Goal: Task Accomplishment & Management: Manage account settings

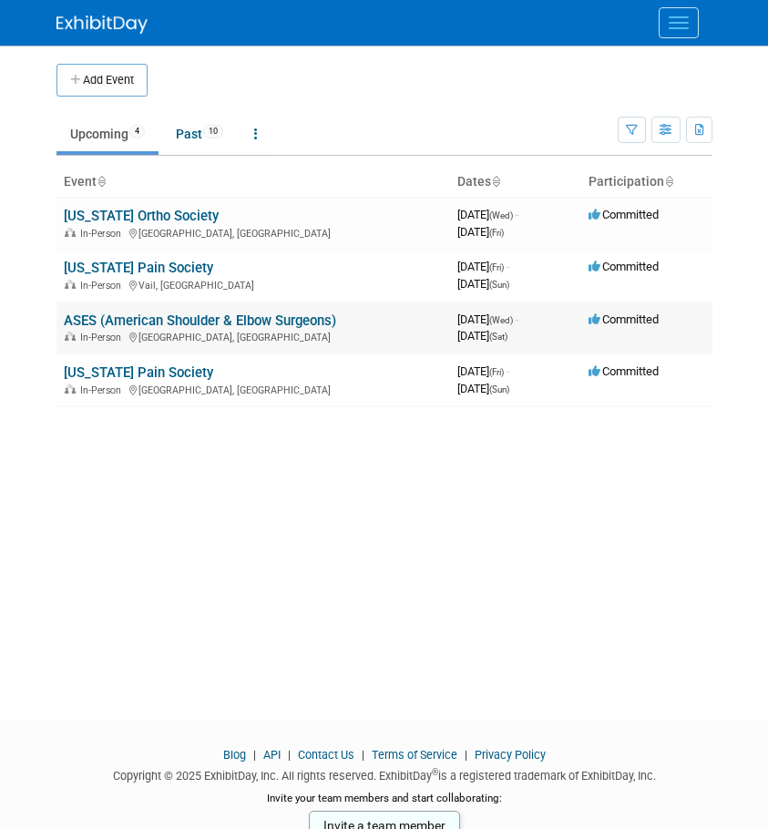
click at [154, 316] on link "ASES (American Shoulder & Elbow Surgeons)" at bounding box center [200, 320] width 272 height 16
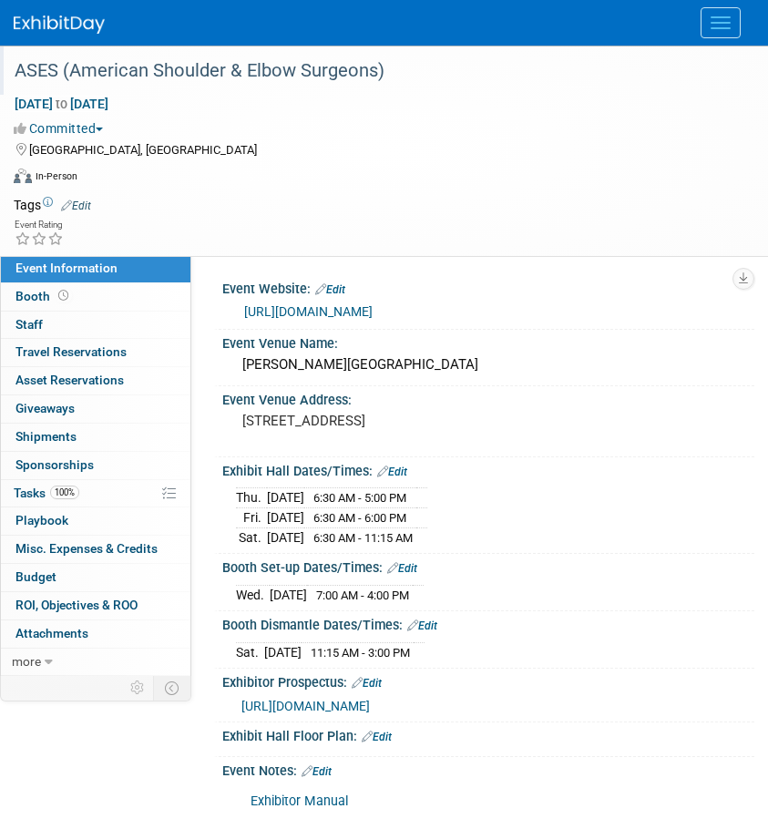
drag, startPoint x: 392, startPoint y: 79, endPoint x: 64, endPoint y: 88, distance: 328.0
click at [64, 88] on div "ASES (American Shoulder & Elbow Surgeons)" at bounding box center [376, 74] width 737 height 30
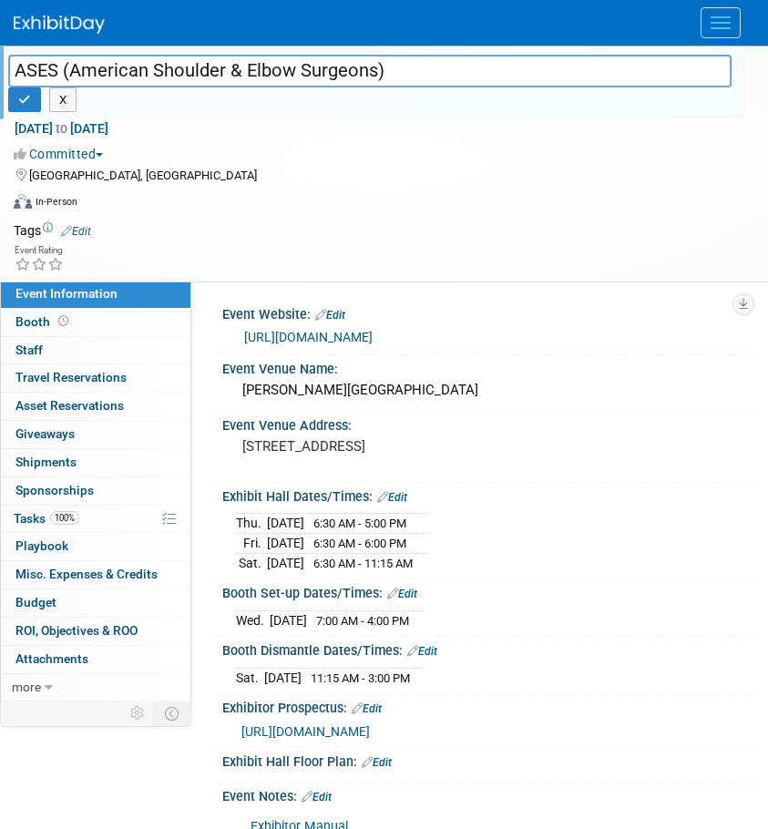
drag, startPoint x: 410, startPoint y: 75, endPoint x: 1, endPoint y: 84, distance: 409.1
click at [1, 84] on div "ASES (American Shoulder & Elbow Surgeons)" at bounding box center [370, 71] width 751 height 32
click at [434, 71] on input "ASES (American Shoulder & Elbow Surgeons)" at bounding box center [369, 71] width 723 height 32
drag, startPoint x: 409, startPoint y: 76, endPoint x: -1, endPoint y: 72, distance: 409.9
click at [0, 72] on html "MDRx Events Add Event Bulk Upload Events Shareable Event Boards Recently Viewed…" at bounding box center [384, 414] width 768 height 829
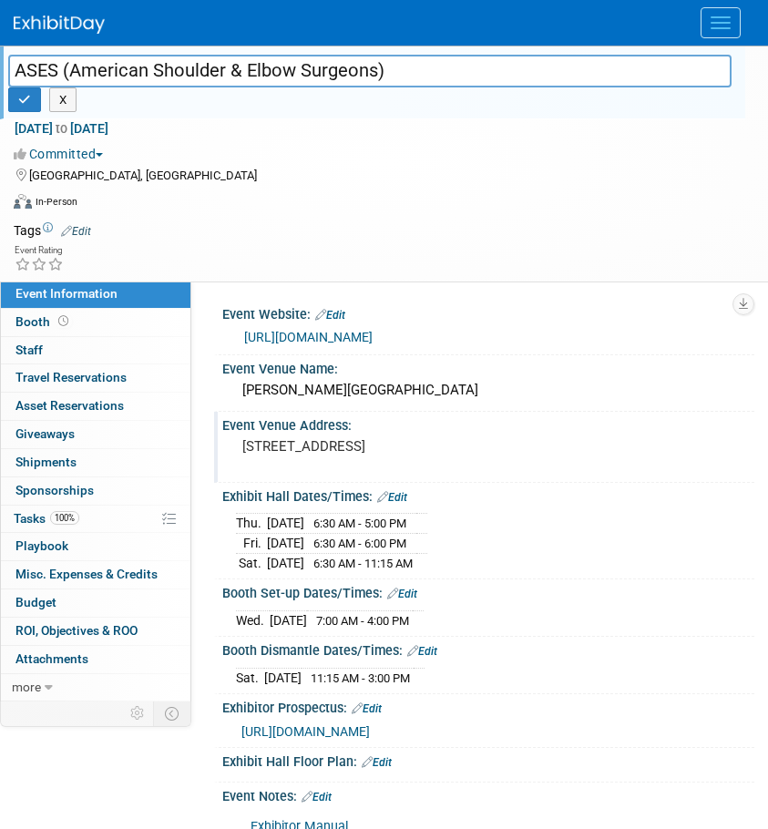
drag, startPoint x: 458, startPoint y: 427, endPoint x: 406, endPoint y: 427, distance: 51.9
click at [406, 427] on div "Event Venue Address:" at bounding box center [488, 423] width 532 height 23
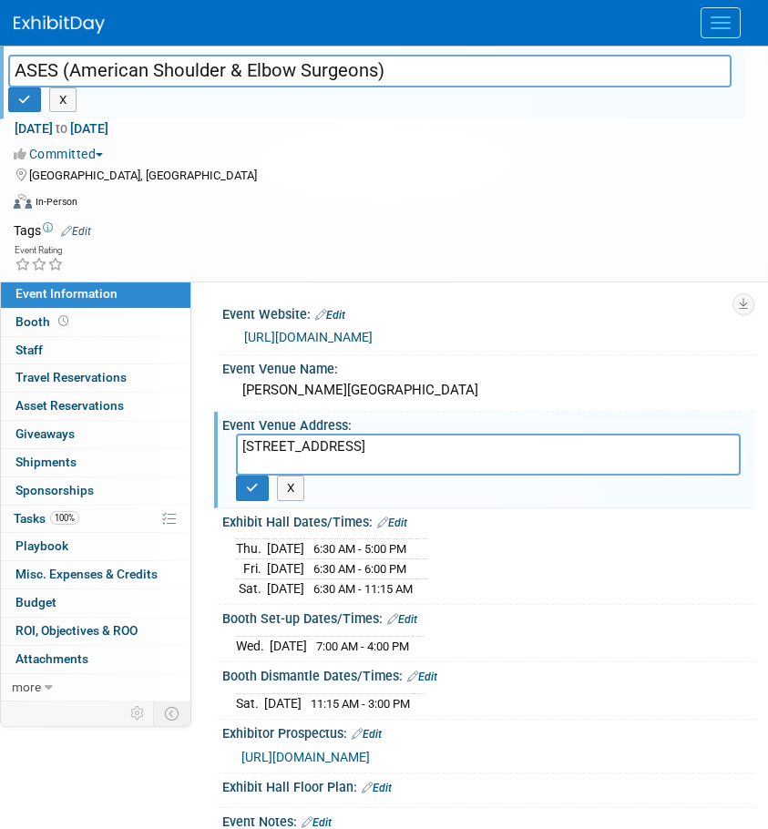
drag, startPoint x: 452, startPoint y: 449, endPoint x: 271, endPoint y: 454, distance: 181.3
click at [271, 454] on textarea "1000 H St, Chula Vista, CA 91910" at bounding box center [488, 455] width 505 height 42
click at [507, 457] on textarea "1000 H St, Chula Vista, CA 91910" at bounding box center [488, 455] width 505 height 42
drag, startPoint x: 546, startPoint y: 377, endPoint x: 221, endPoint y: 394, distance: 324.7
click at [221, 394] on div "Event Venue Name: Gaylord Pacific Resort & Convention Center" at bounding box center [484, 383] width 540 height 57
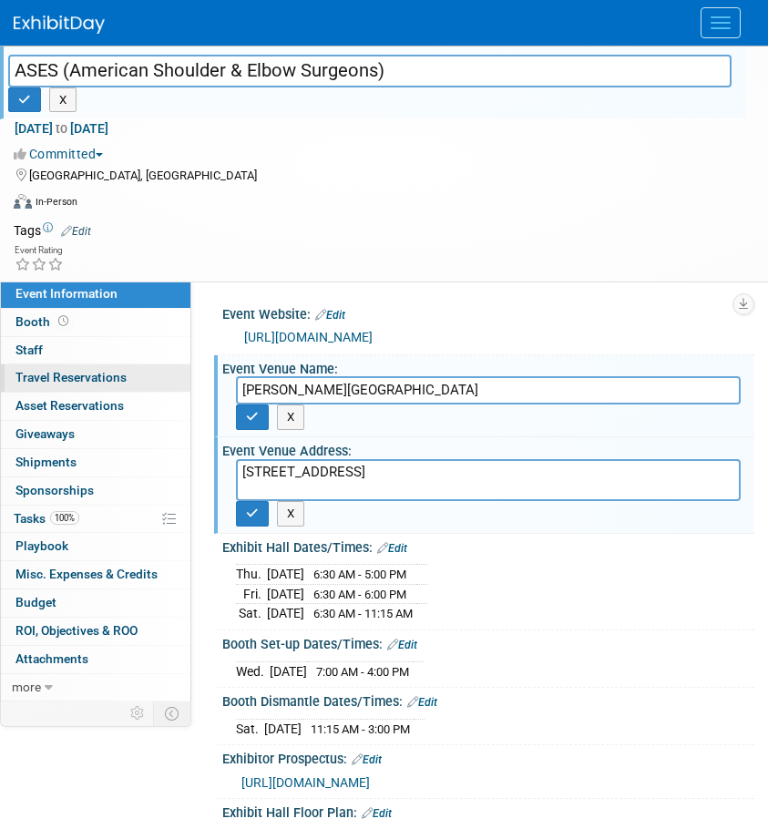
drag, startPoint x: 454, startPoint y: 391, endPoint x: 170, endPoint y: 391, distance: 283.3
click at [170, 391] on div "Event Information Event Info Booth Booth 0 Staff 0 Staff 0 Travel Reservations …" at bounding box center [384, 569] width 768 height 1047
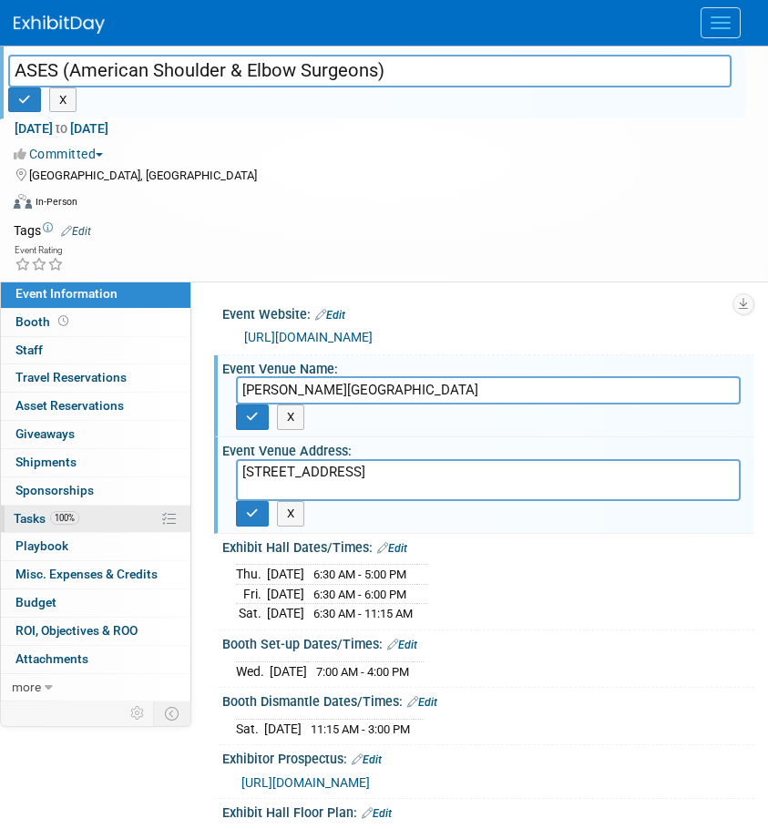
click at [37, 518] on span "Tasks 100%" at bounding box center [47, 518] width 66 height 15
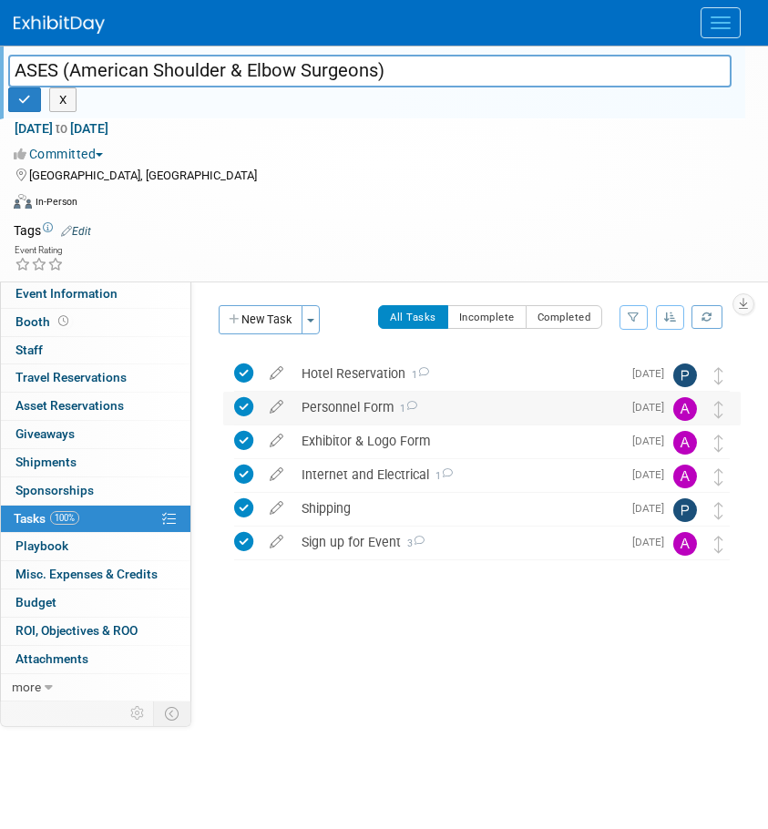
click at [362, 403] on div "Personnel Form 1" at bounding box center [456, 407] width 329 height 31
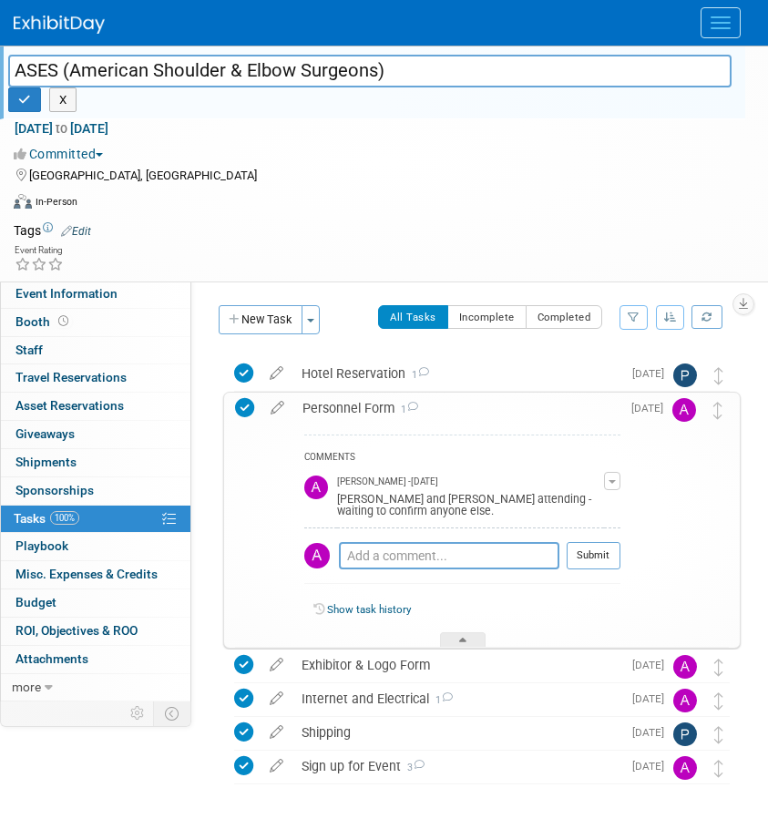
click at [26, 514] on span "Tasks 100%" at bounding box center [47, 518] width 66 height 15
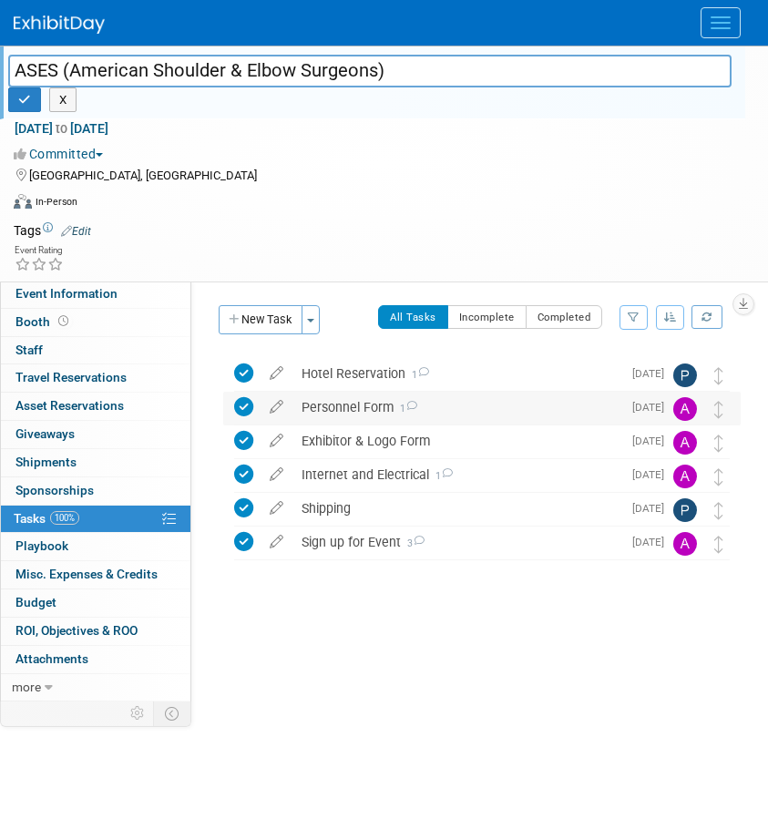
click at [352, 408] on div "Personnel Form 1" at bounding box center [456, 407] width 329 height 31
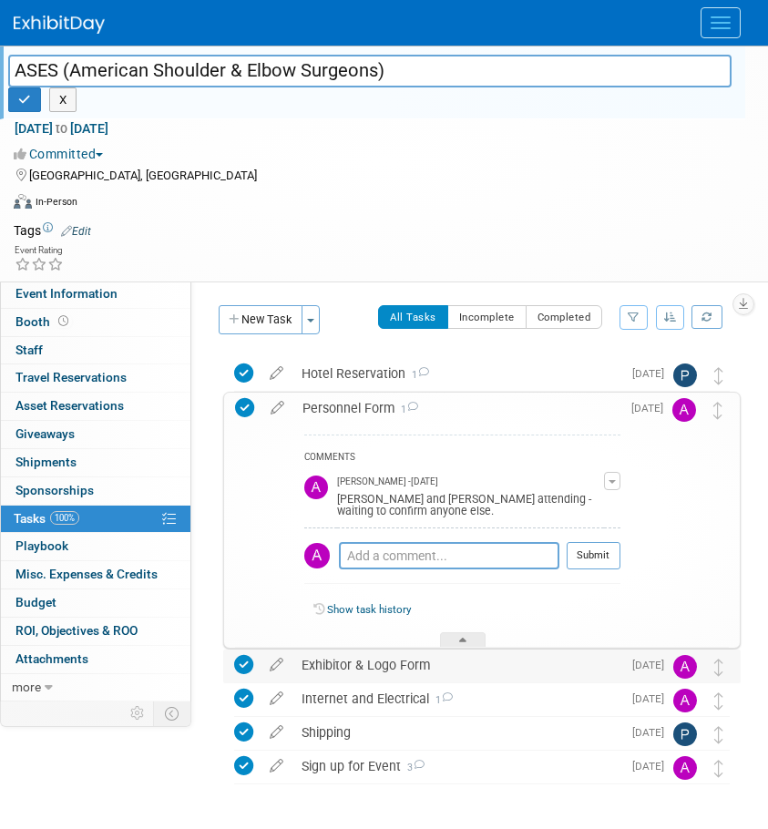
click at [348, 658] on div "Exhibitor & Logo Form" at bounding box center [456, 664] width 329 height 31
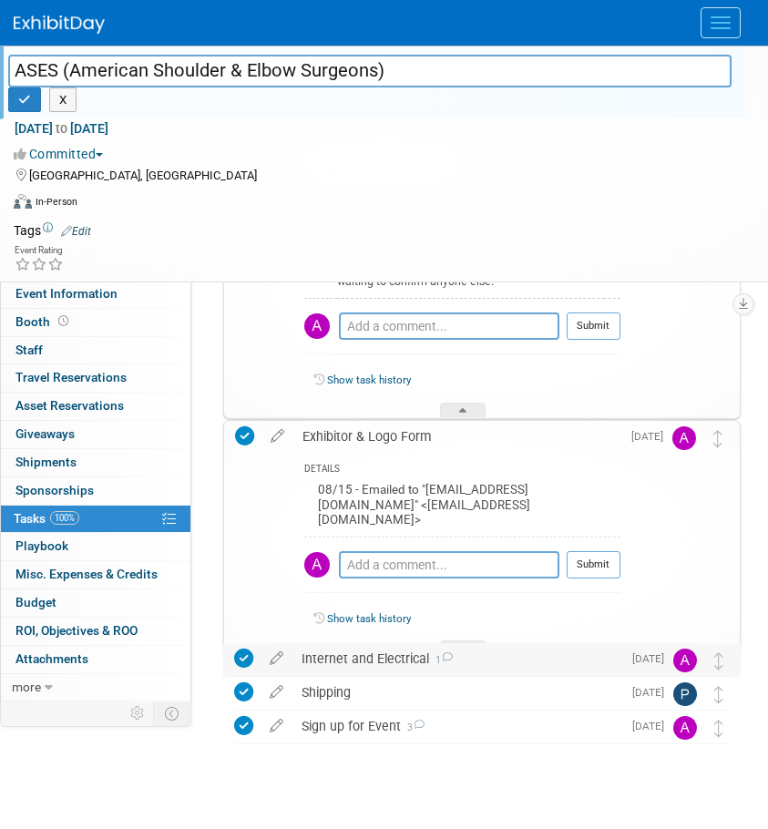
scroll to position [256, 0]
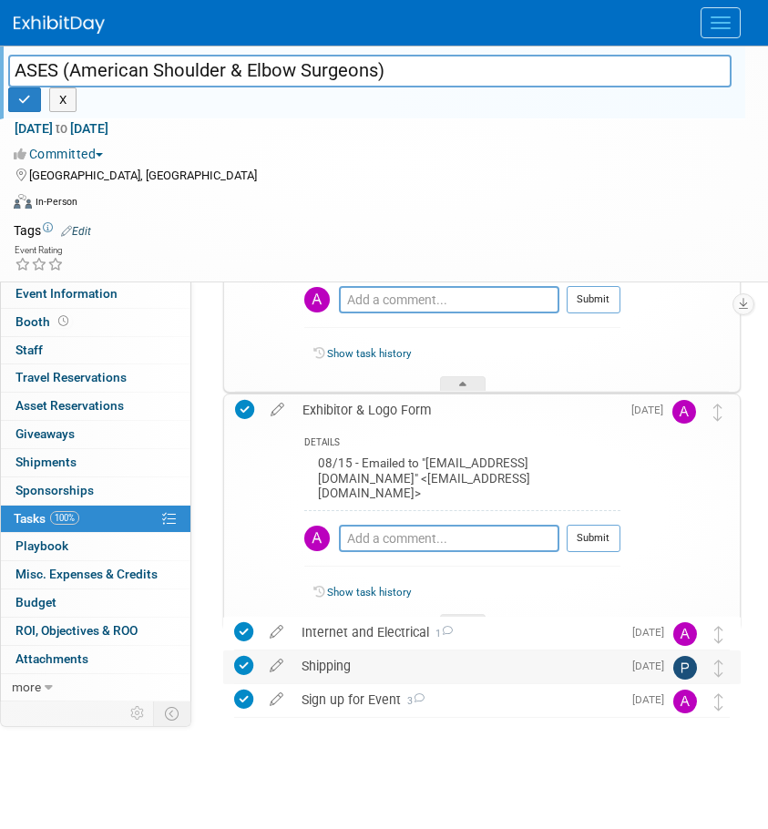
click at [323, 673] on div "Shipping" at bounding box center [456, 665] width 329 height 31
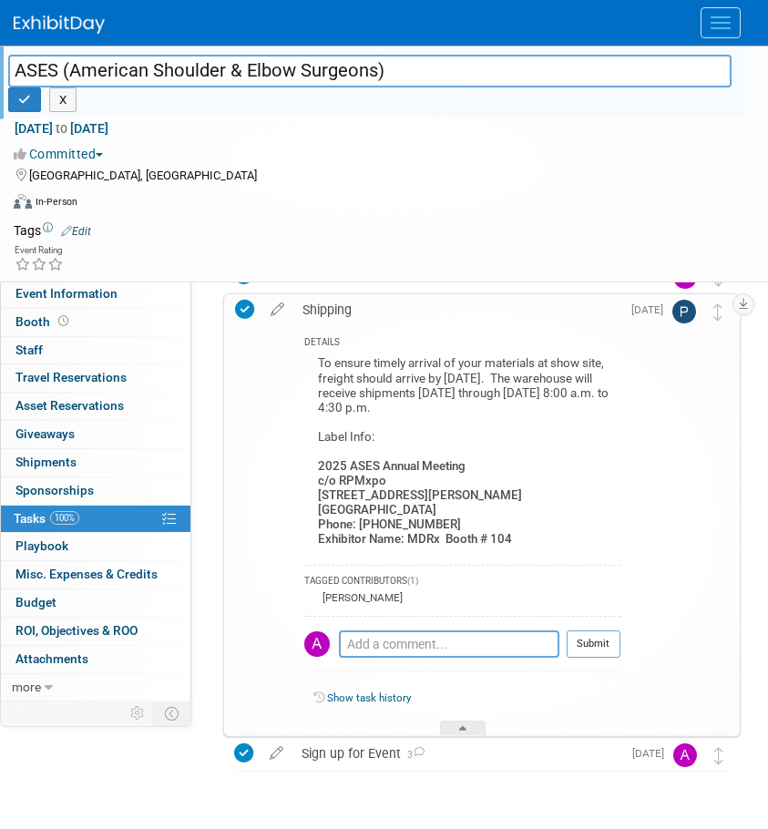
scroll to position [667, 0]
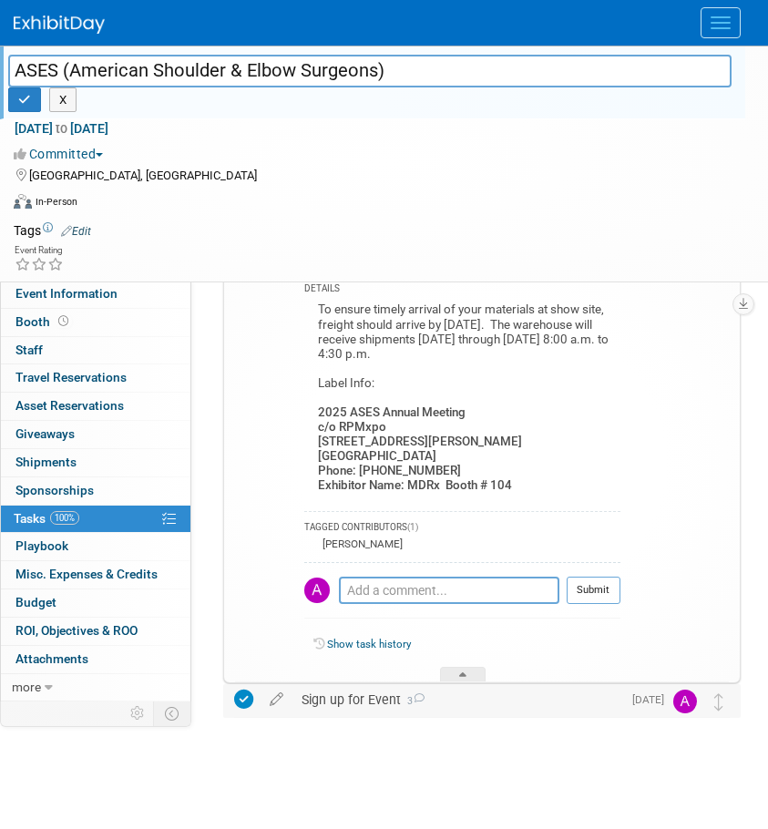
click at [322, 695] on div "Sign up for Event 3" at bounding box center [456, 699] width 329 height 31
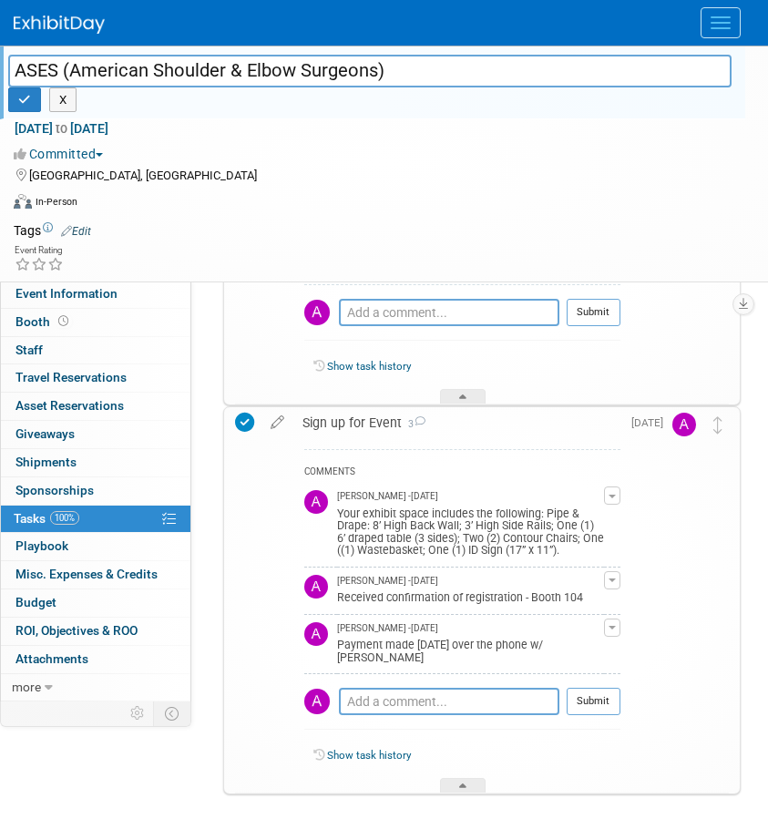
scroll to position [1022, 0]
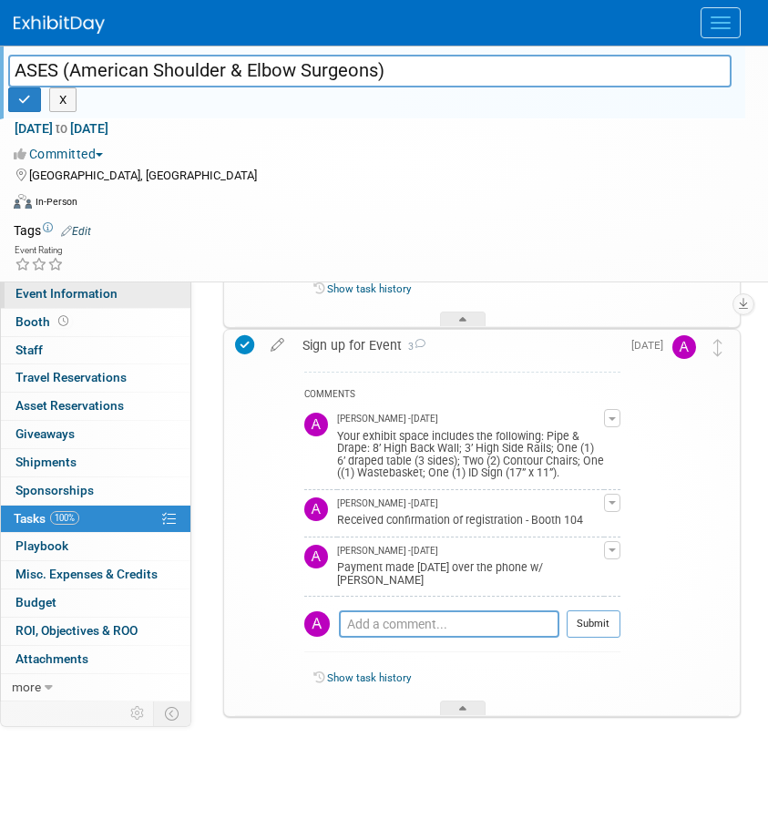
click at [70, 300] on span "Event Information" at bounding box center [66, 293] width 102 height 15
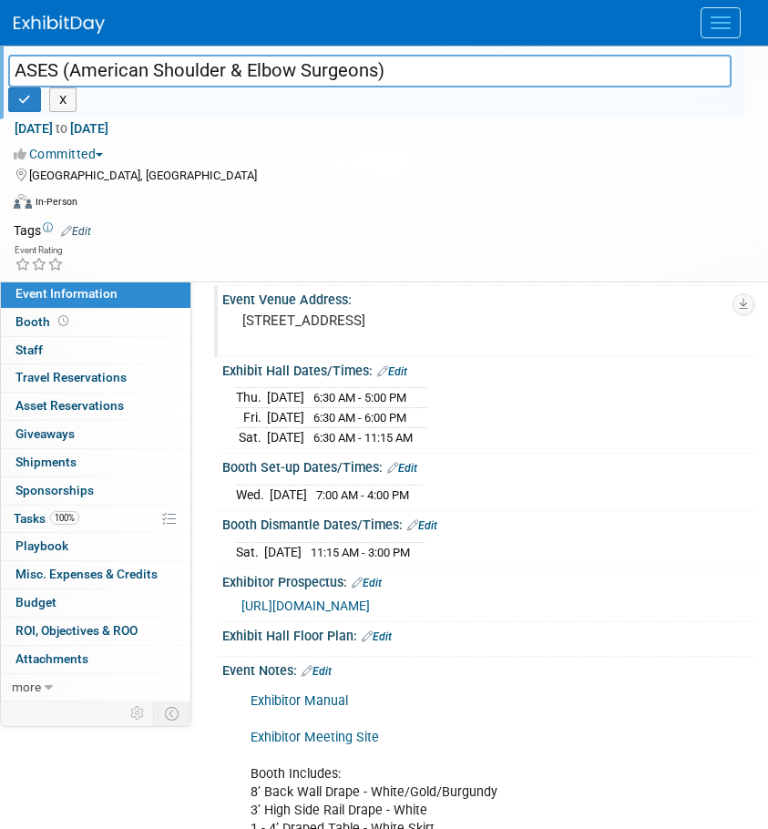
scroll to position [264, 0]
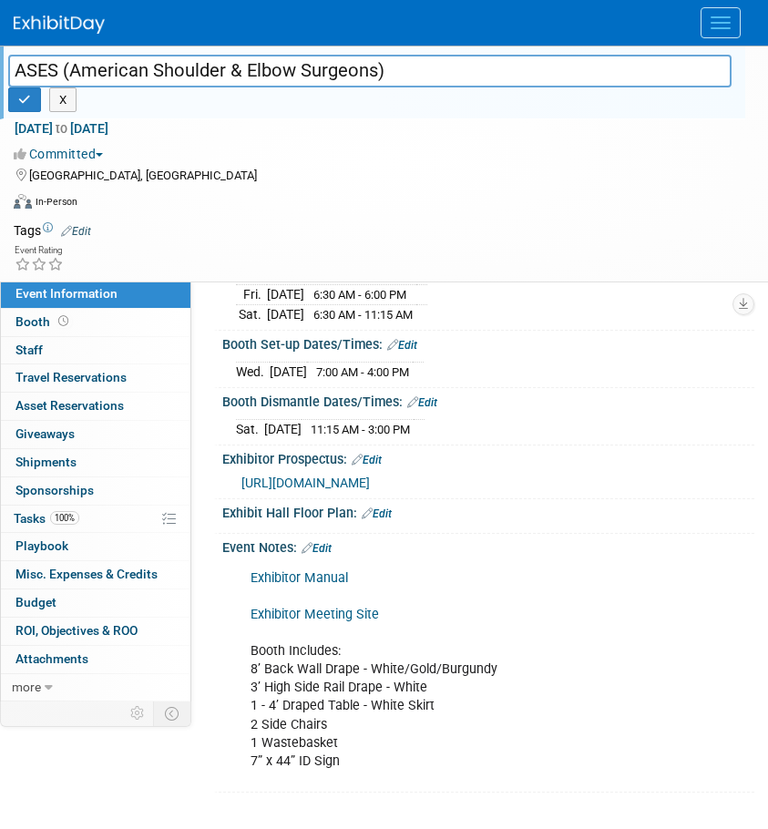
click at [303, 615] on link "Exhibitor Meeting Site" at bounding box center [314, 614] width 128 height 15
click at [22, 508] on link "100% Tasks 100%" at bounding box center [95, 519] width 189 height 27
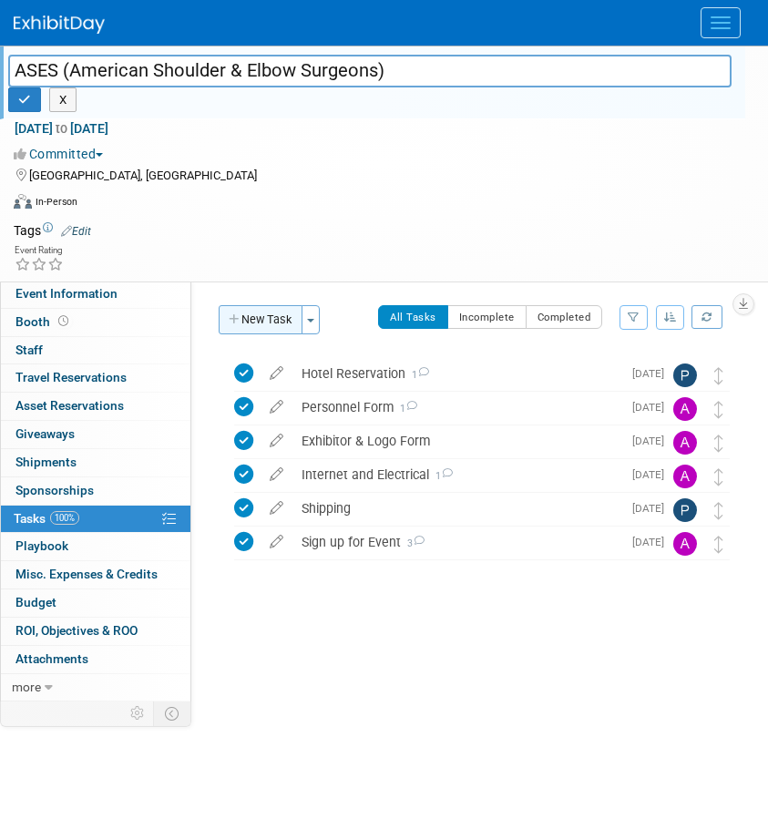
click at [237, 330] on button "New Task" at bounding box center [261, 319] width 84 height 29
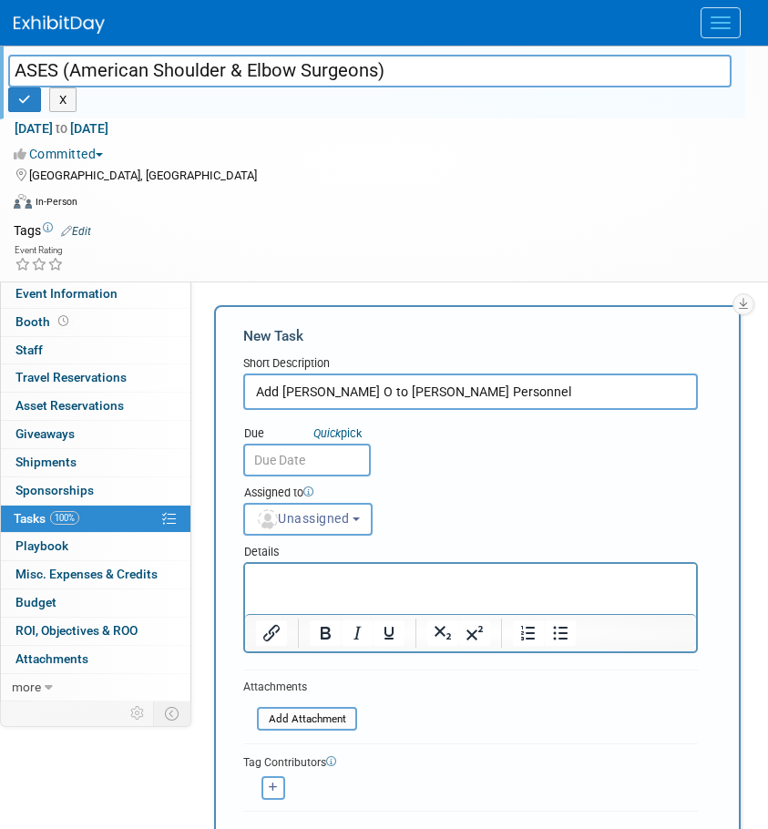
type input "Add Joe O to Booth Personnel"
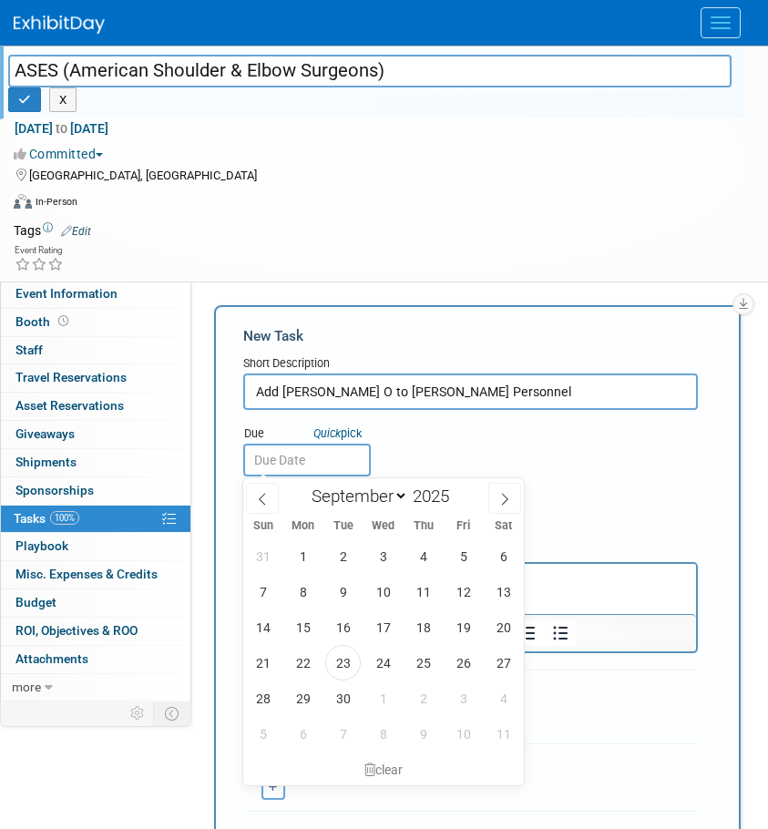
click at [340, 462] on input "text" at bounding box center [307, 460] width 128 height 33
click at [339, 666] on span "23" at bounding box center [343, 663] width 36 height 36
type input "Sep 23, 2025"
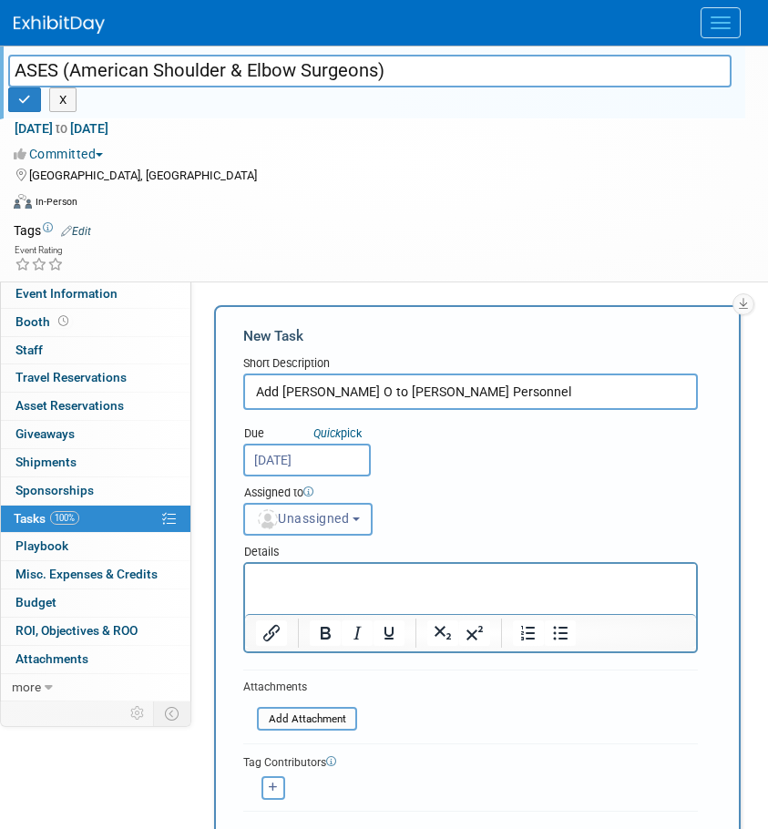
click at [315, 515] on span "Unassigned" at bounding box center [302, 518] width 93 height 15
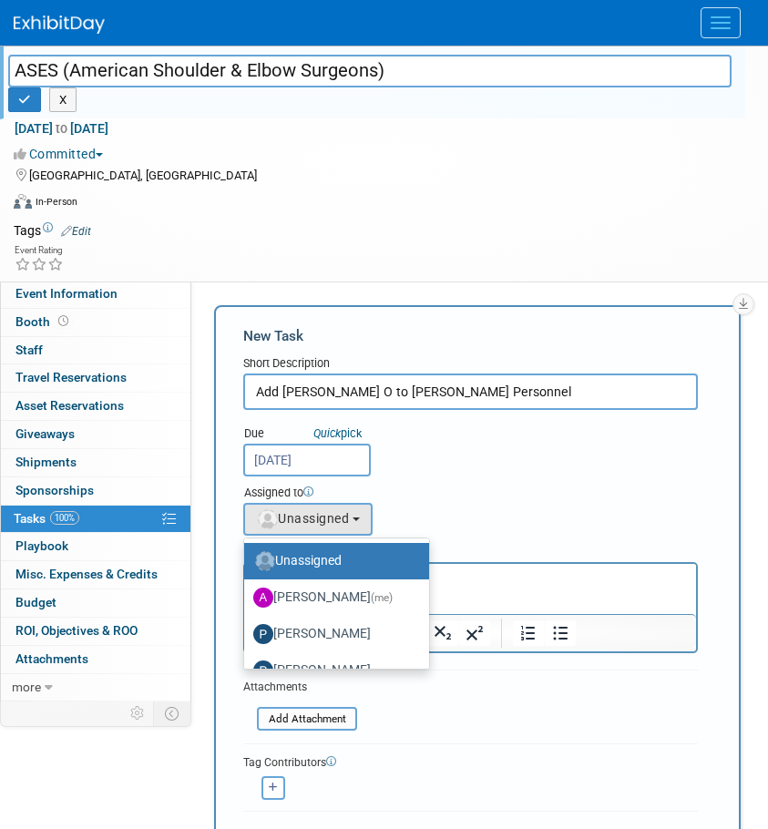
click at [312, 588] on label "Allison Walsh (me)" at bounding box center [332, 597] width 158 height 29
click at [247, 589] on input "Allison Walsh (me)" at bounding box center [241, 595] width 12 height 12
select select "b111c8b2-00cf-4d49-8738-f3fbd1512bc6"
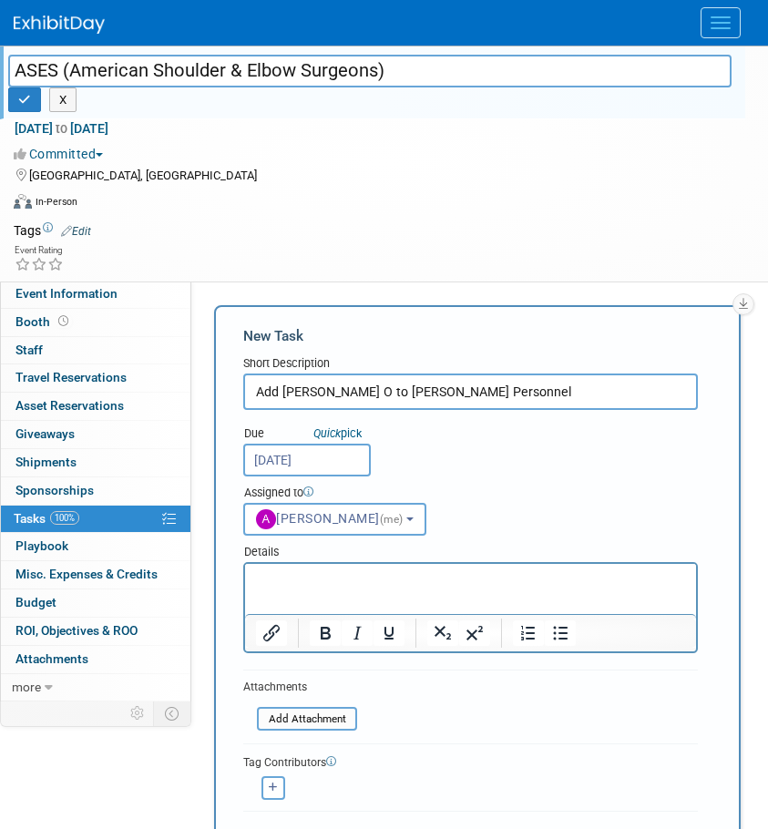
click at [345, 581] on p "Rich Text Area. Press ALT-0 for help." at bounding box center [471, 580] width 430 height 18
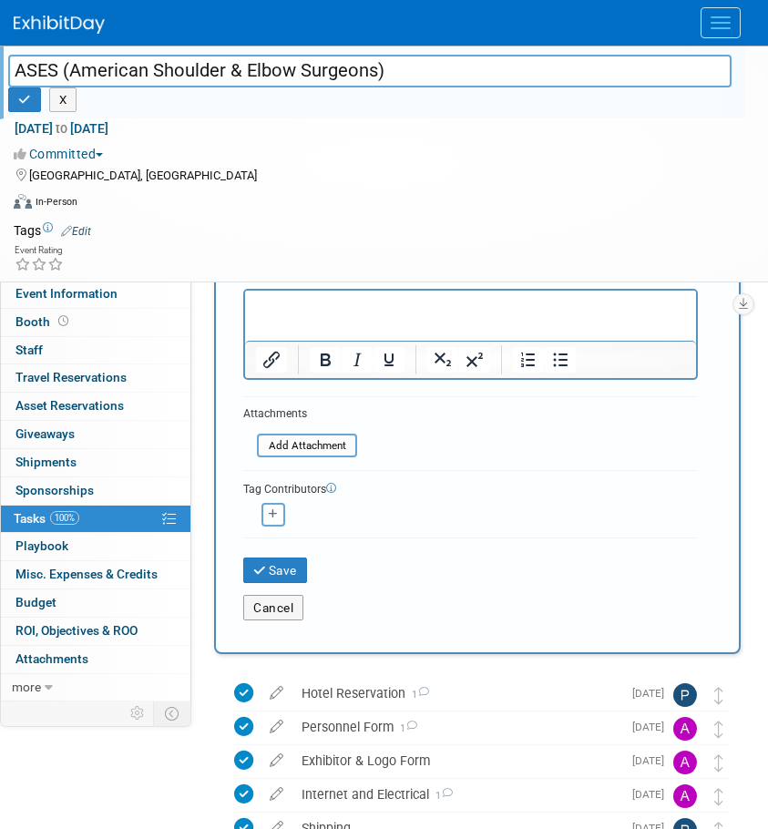
click at [238, 564] on div "Save" at bounding box center [471, 564] width 482 height 37
click at [254, 565] on icon "submit" at bounding box center [260, 571] width 15 height 13
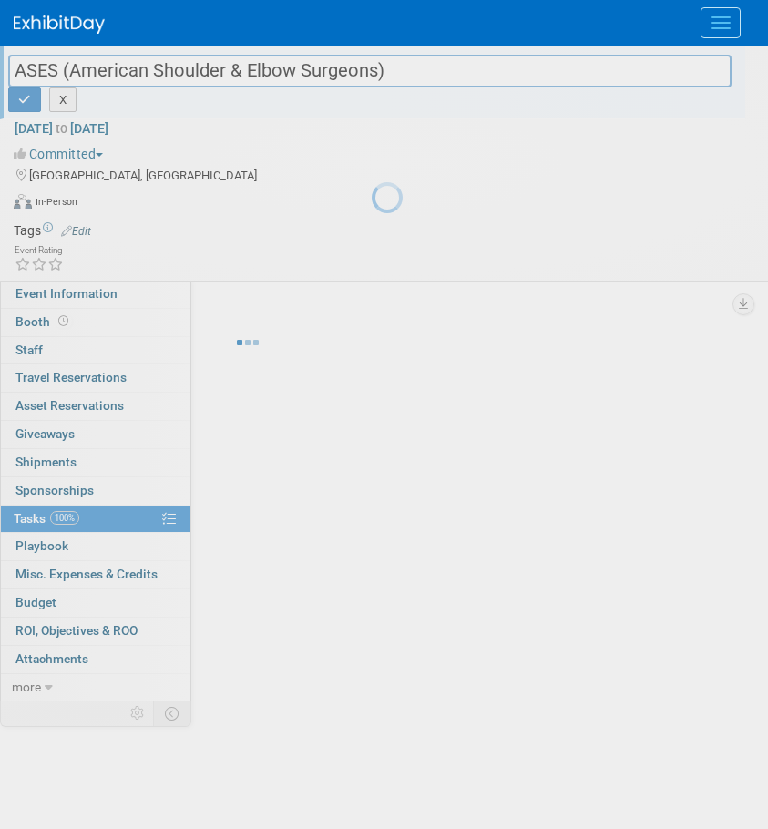
scroll to position [0, 0]
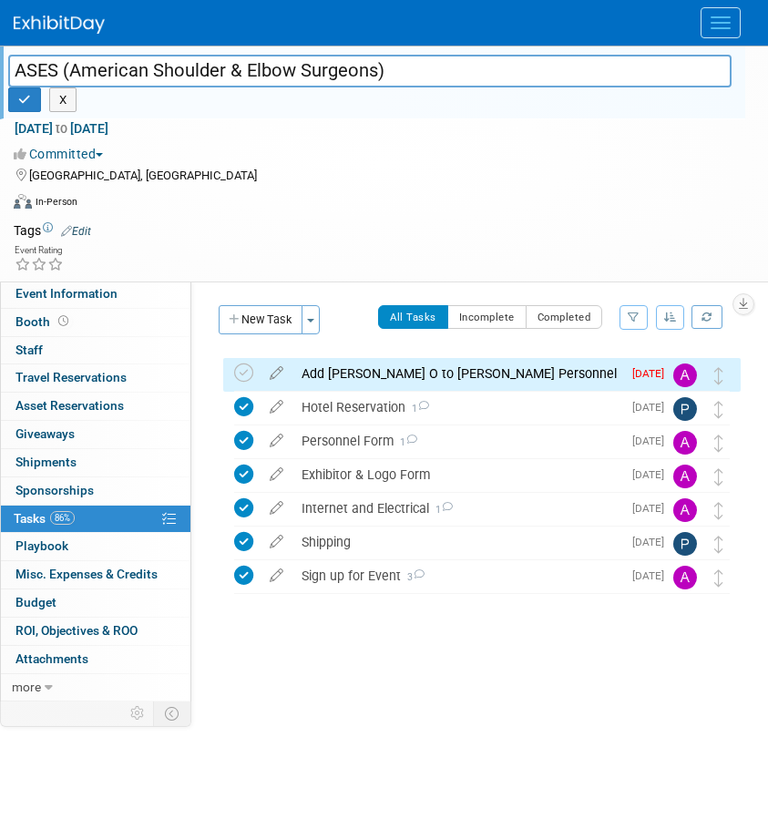
click at [356, 364] on div "Add Joe O to Booth Personnel" at bounding box center [456, 373] width 329 height 31
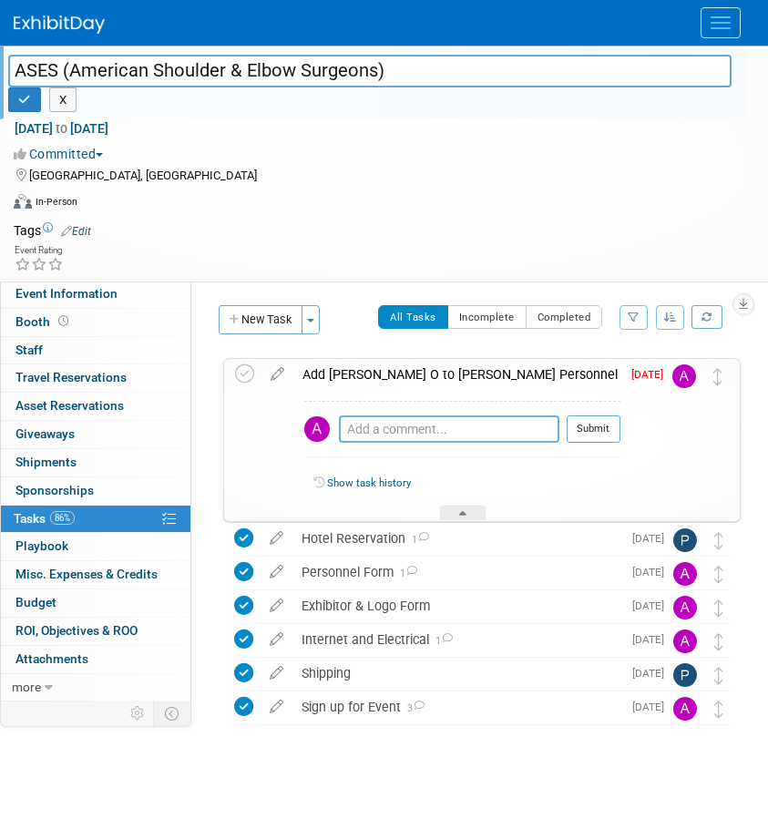
click at [404, 427] on textarea at bounding box center [449, 428] width 220 height 27
type textarea "09/23 - Emailed Angela to Add Joe"
click at [608, 437] on button "Submit" at bounding box center [594, 428] width 54 height 27
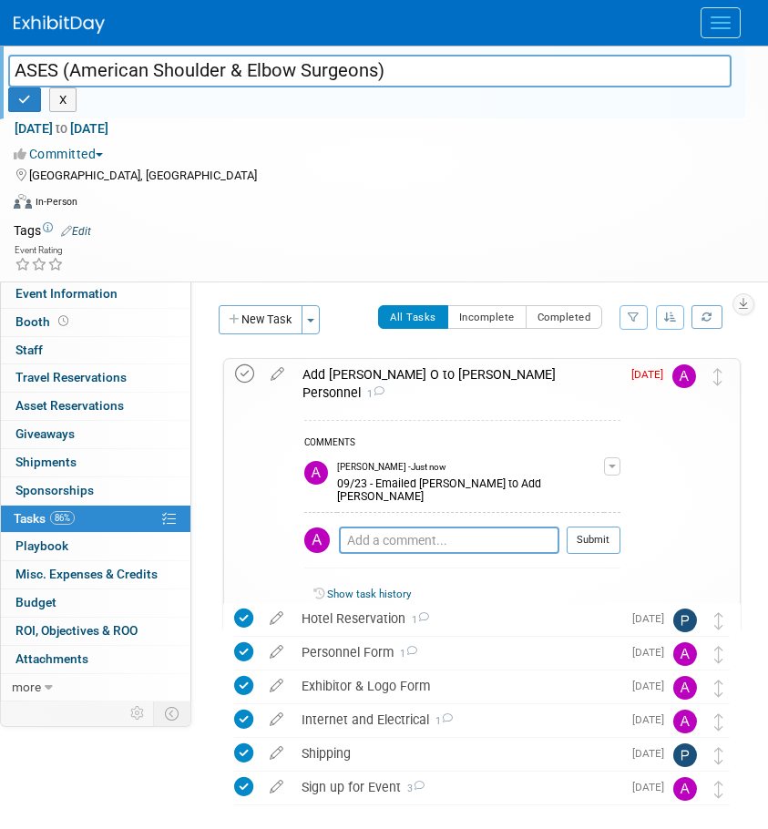
click at [248, 376] on icon at bounding box center [244, 373] width 19 height 19
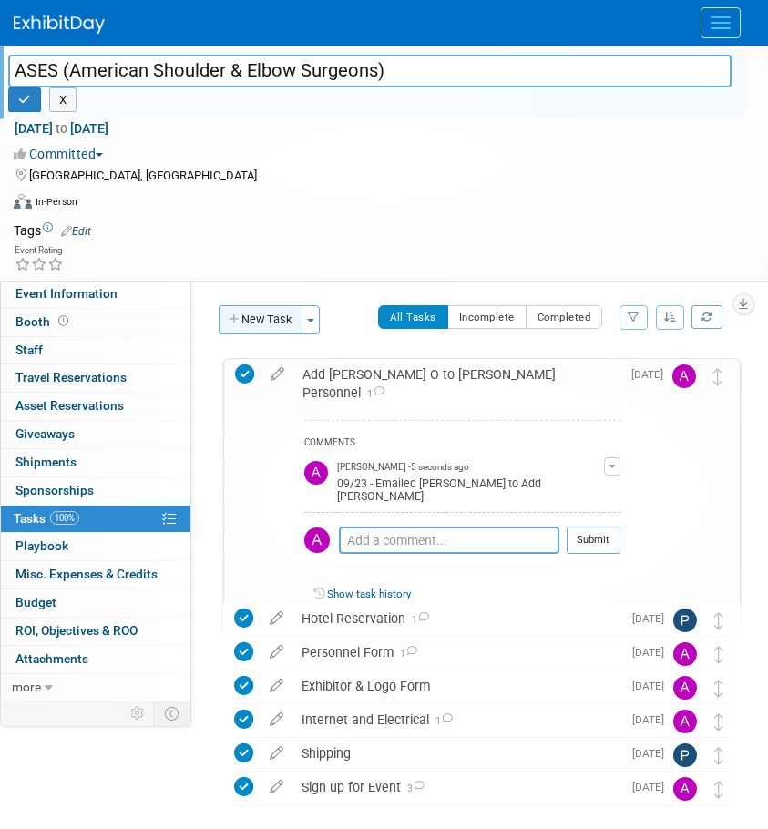
click at [257, 329] on button "New Task" at bounding box center [261, 319] width 84 height 29
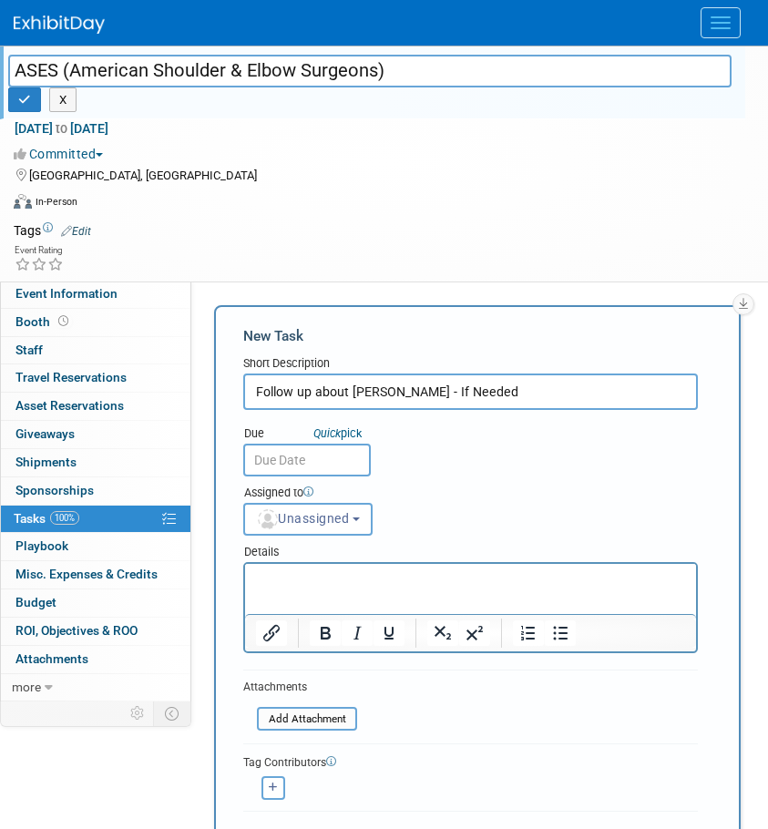
type input "Follow up about Joe O - If Needed"
click at [325, 463] on input "text" at bounding box center [307, 460] width 128 height 33
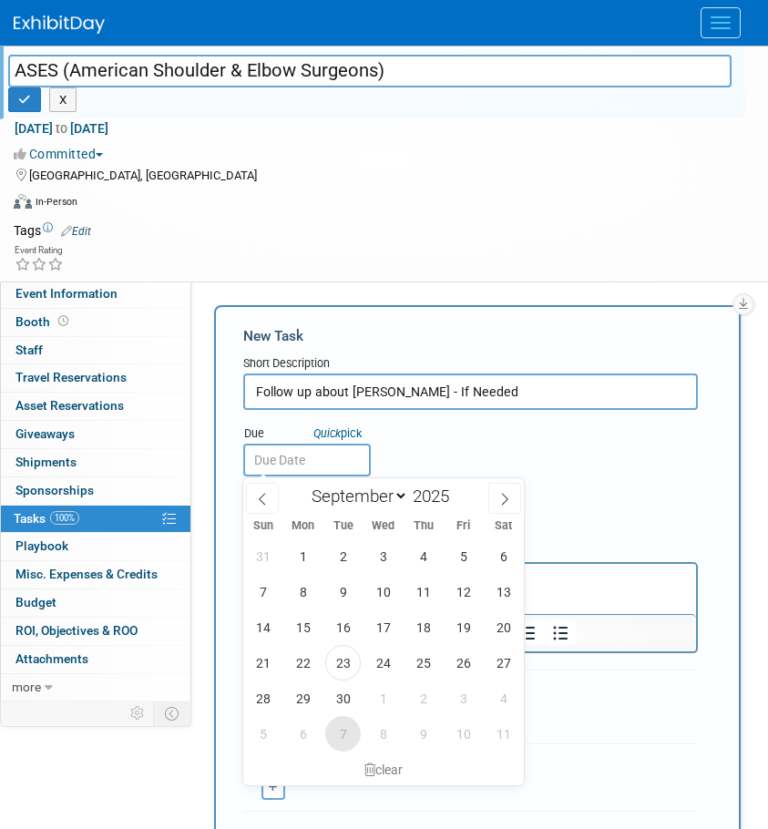
click at [332, 740] on span "7" at bounding box center [343, 734] width 36 height 36
type input "Oct 7, 2025"
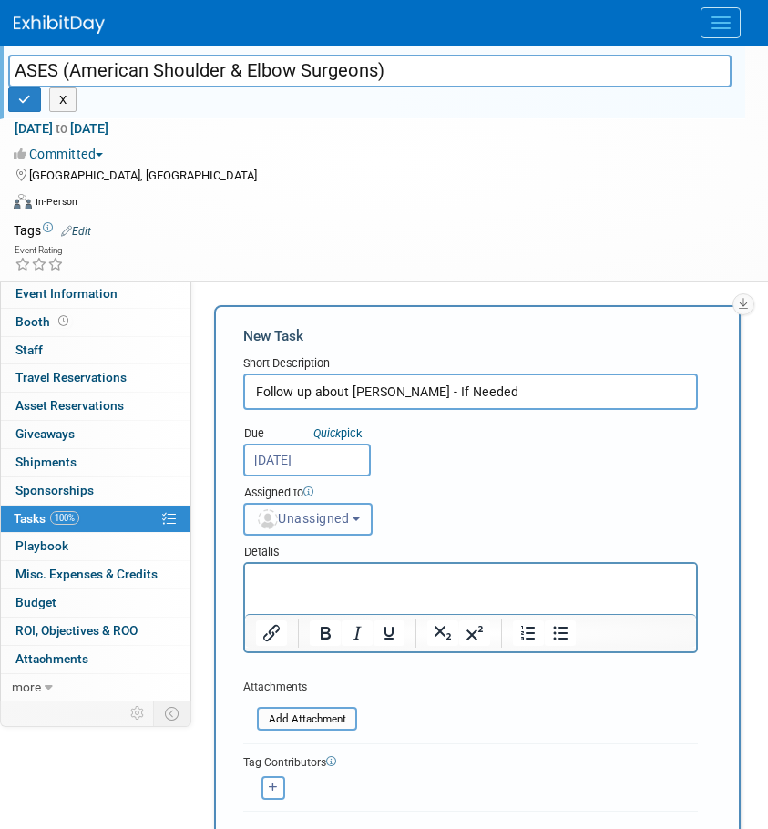
click at [373, 515] on button "Unassigned" at bounding box center [307, 519] width 129 height 33
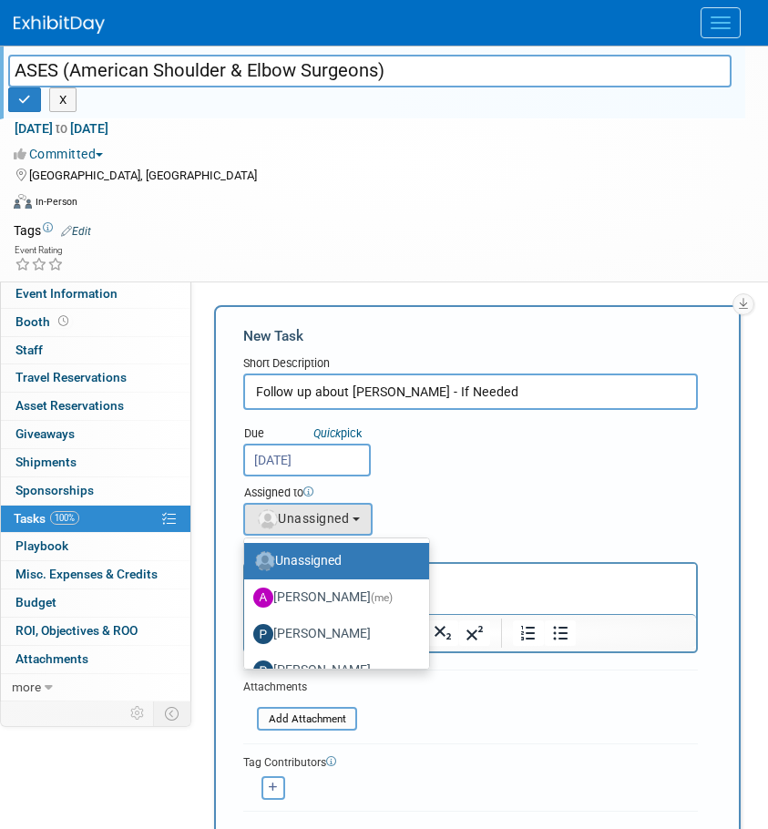
click at [301, 591] on label "Allison Walsh (me)" at bounding box center [332, 597] width 158 height 29
click at [247, 591] on input "Allison Walsh (me)" at bounding box center [241, 595] width 12 height 12
select select "b111c8b2-00cf-4d49-8738-f3fbd1512bc6"
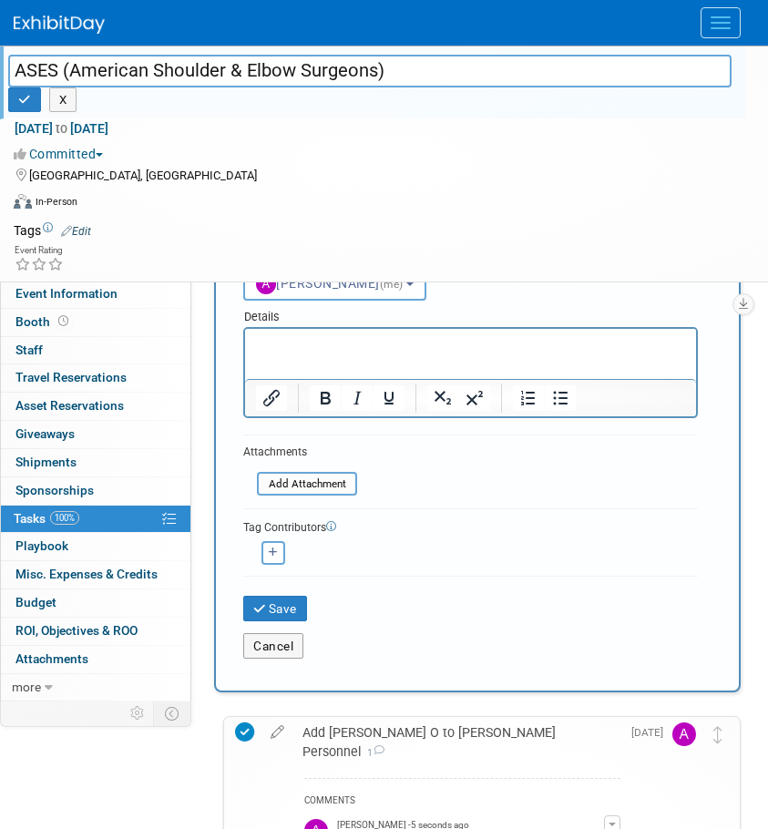
scroll to position [273, 0]
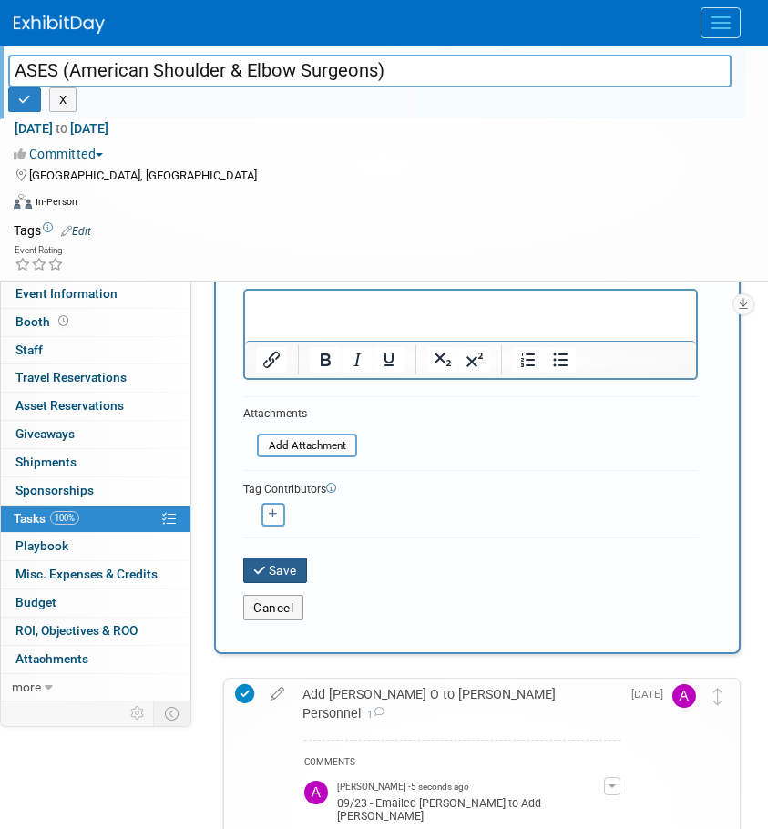
click at [298, 561] on button "Save" at bounding box center [275, 570] width 64 height 26
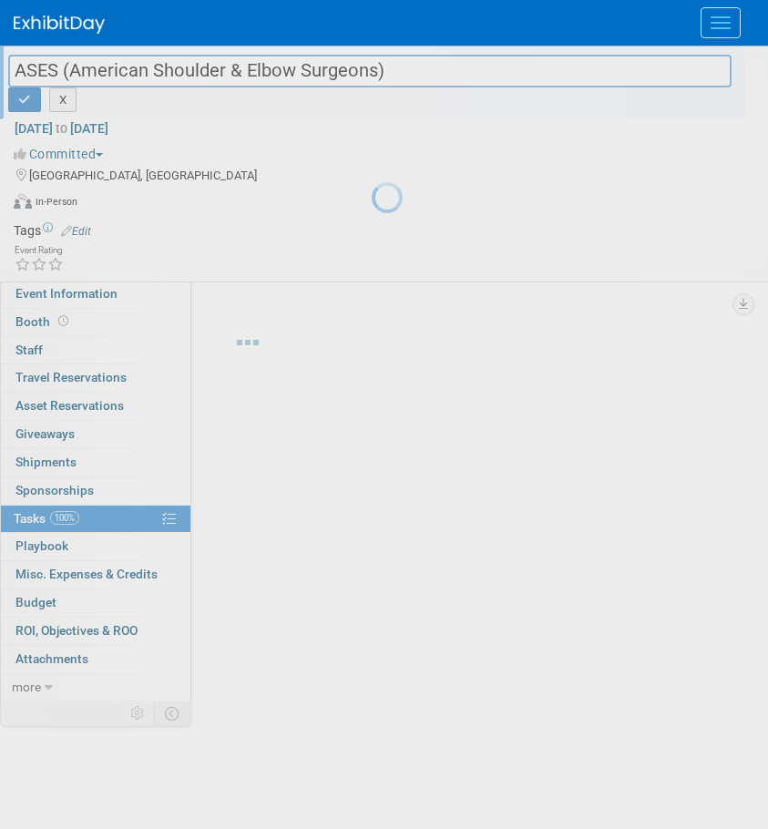
scroll to position [0, 0]
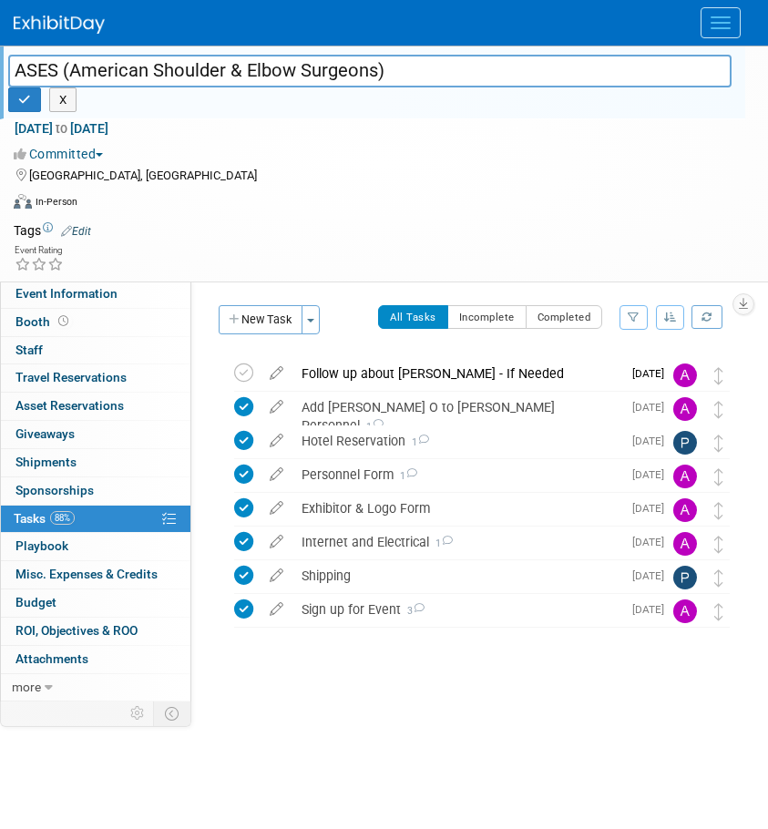
click at [306, 144] on div "Committed Committed Considering Not Going" at bounding box center [373, 153] width 718 height 19
click at [22, 96] on icon "button" at bounding box center [24, 100] width 13 height 12
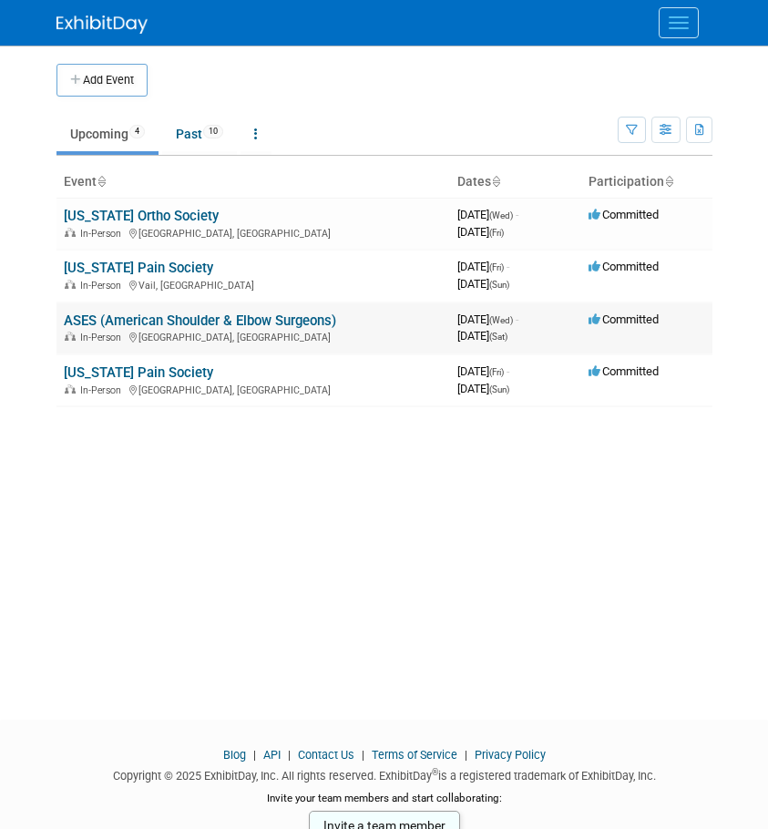
click at [125, 315] on link "ASES (American Shoulder & Elbow Surgeons)" at bounding box center [200, 320] width 272 height 16
click at [117, 315] on link "ASES (American Shoulder & Elbow Surgeons)" at bounding box center [200, 320] width 272 height 16
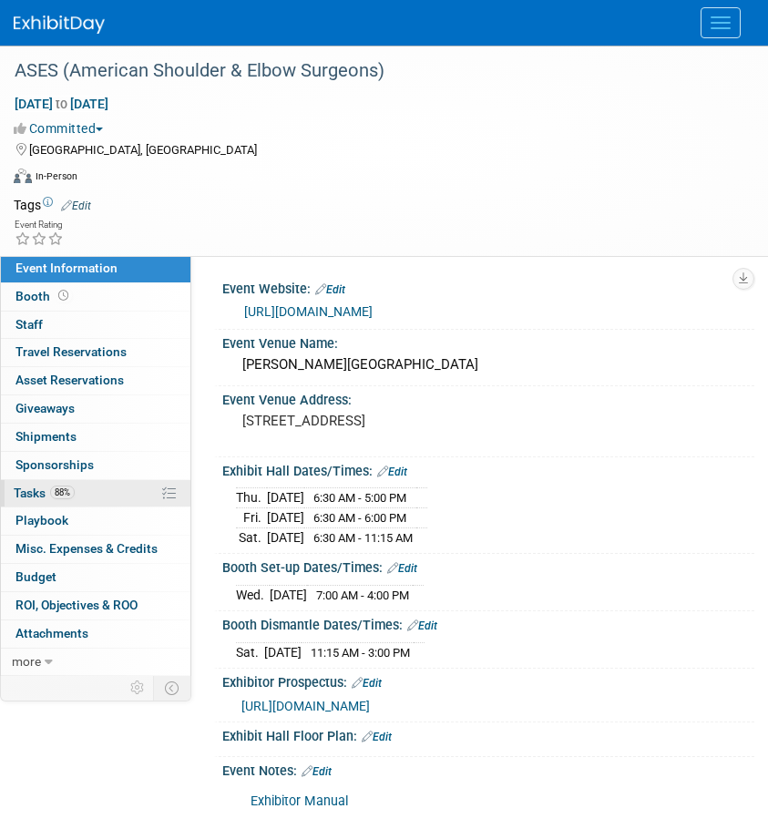
click at [28, 491] on span "Tasks 88%" at bounding box center [44, 492] width 61 height 15
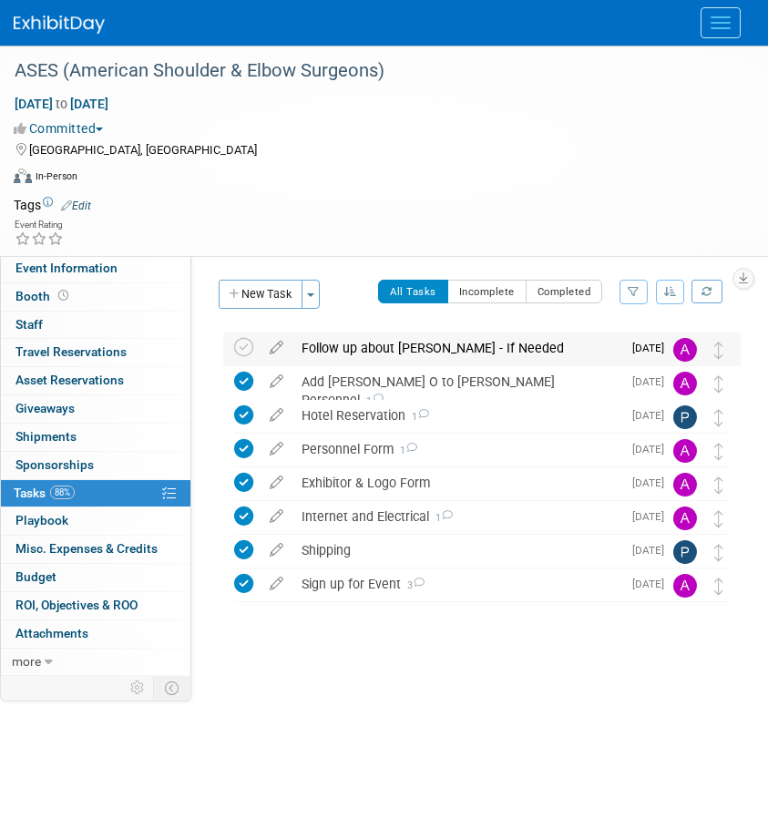
click at [358, 352] on div "Follow up about Joe O - If Needed" at bounding box center [456, 347] width 329 height 31
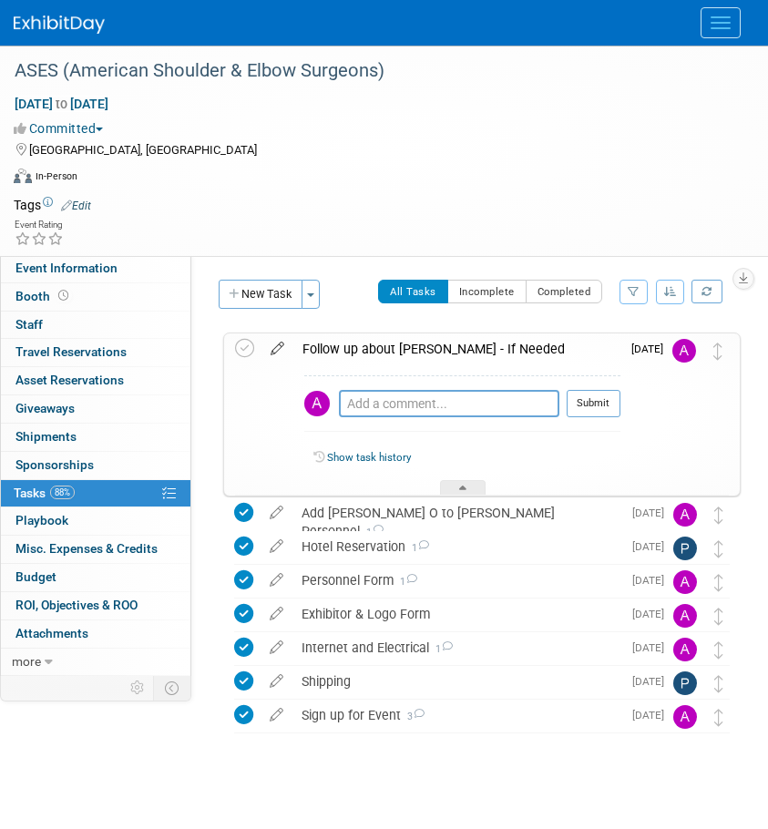
click at [272, 347] on icon at bounding box center [277, 344] width 32 height 23
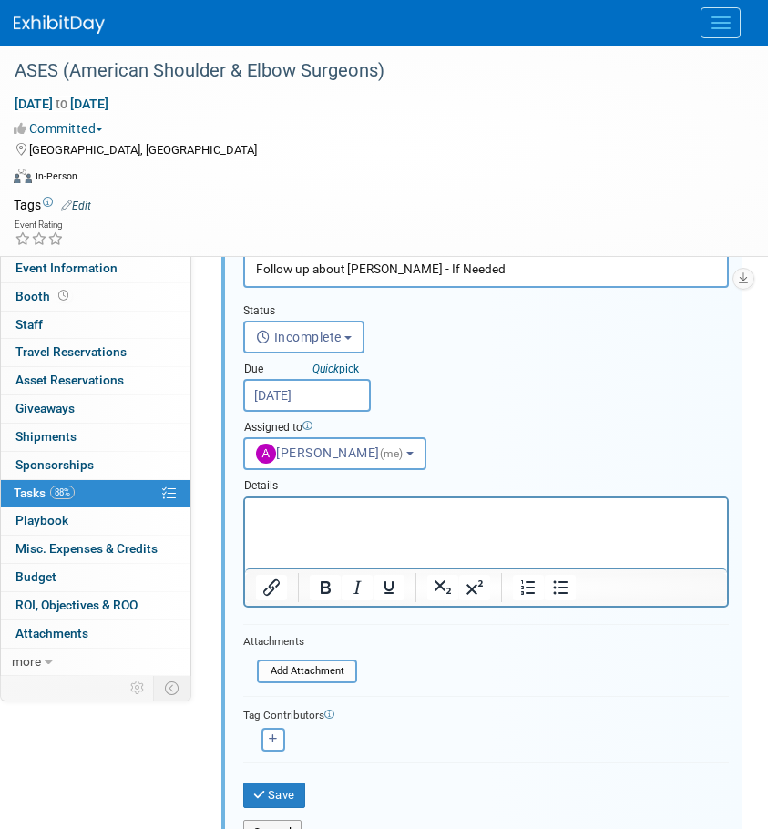
scroll to position [364, 0]
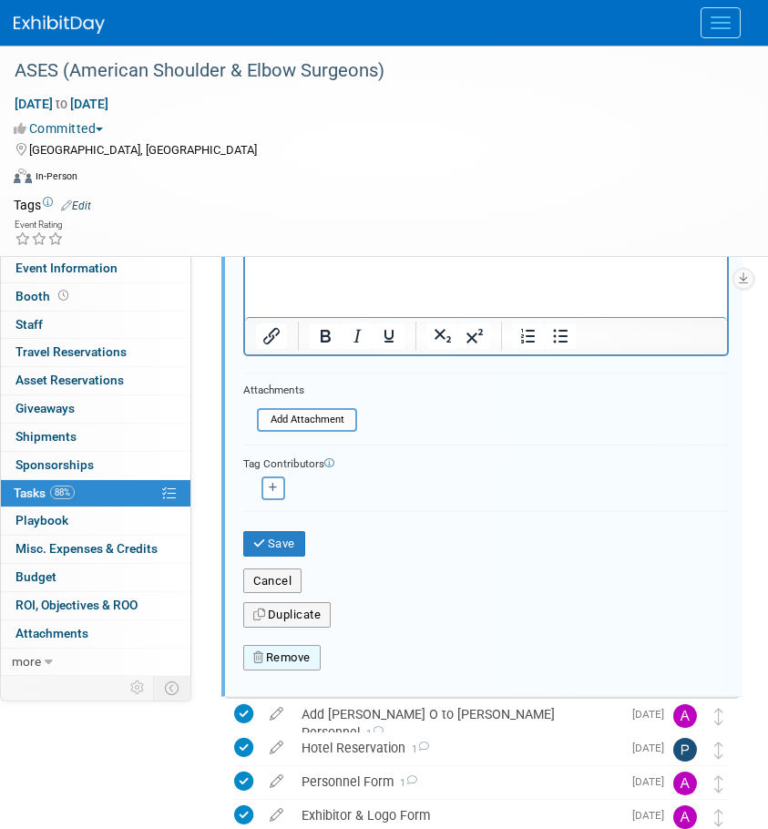
click at [275, 654] on button "Remove" at bounding box center [281, 658] width 77 height 26
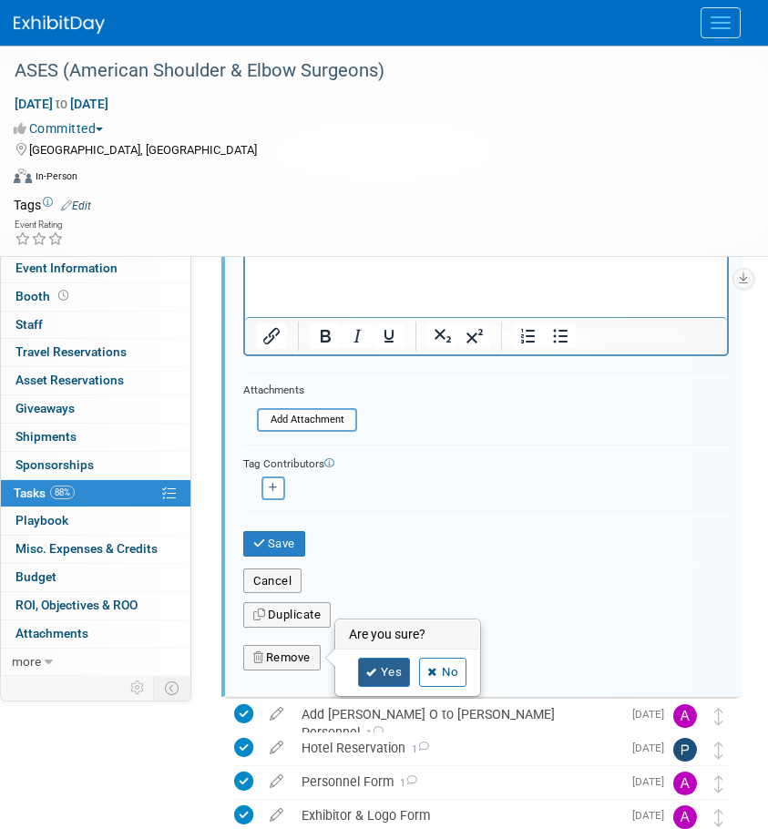
click at [374, 673] on icon at bounding box center [371, 673] width 11 height 10
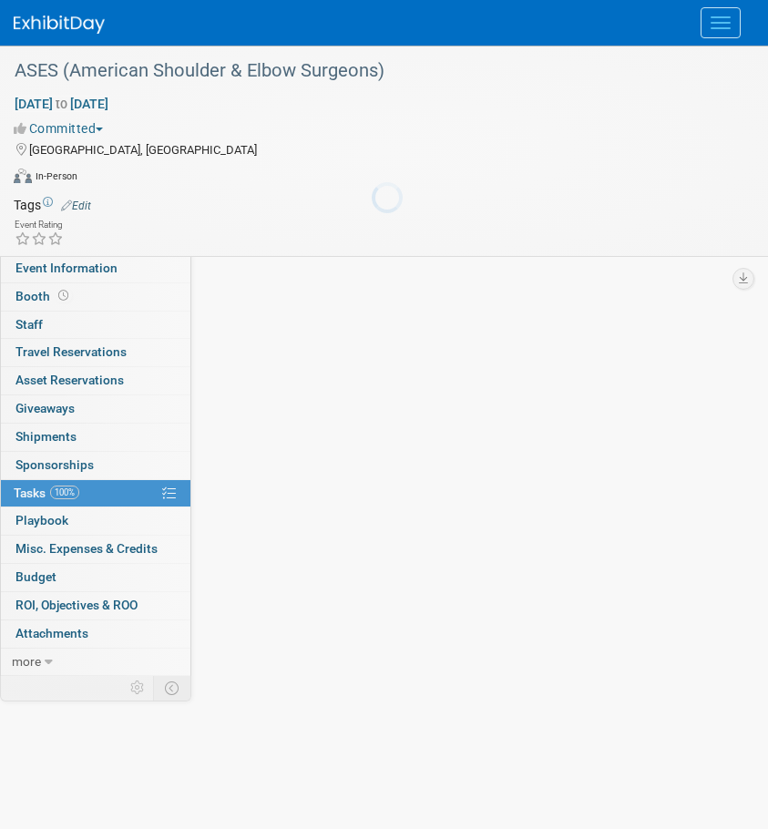
scroll to position [0, 0]
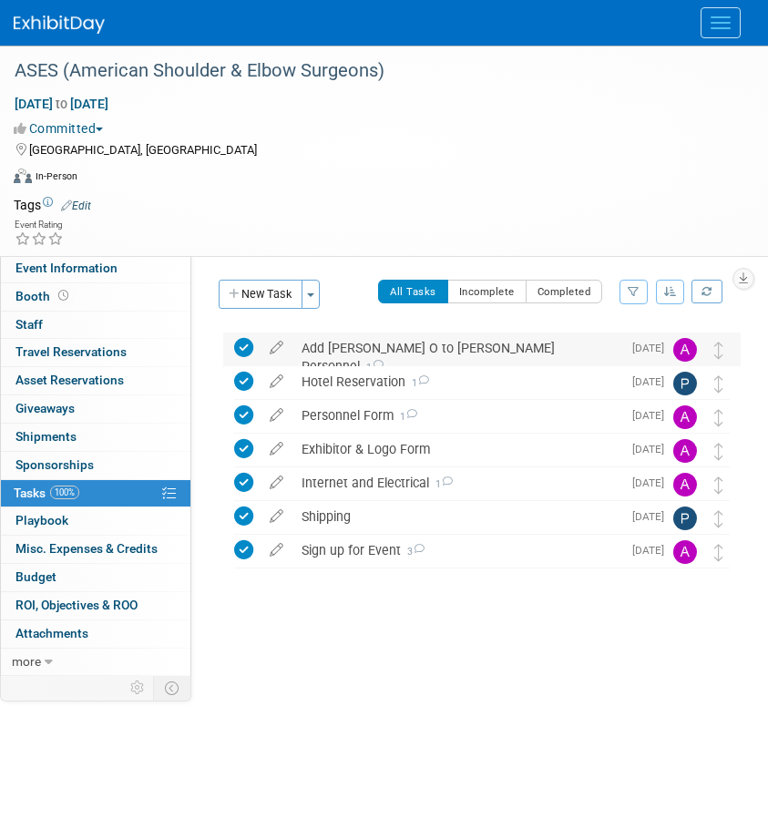
click at [367, 347] on div "Add Joe O to Booth Personnel 1" at bounding box center [456, 357] width 329 height 50
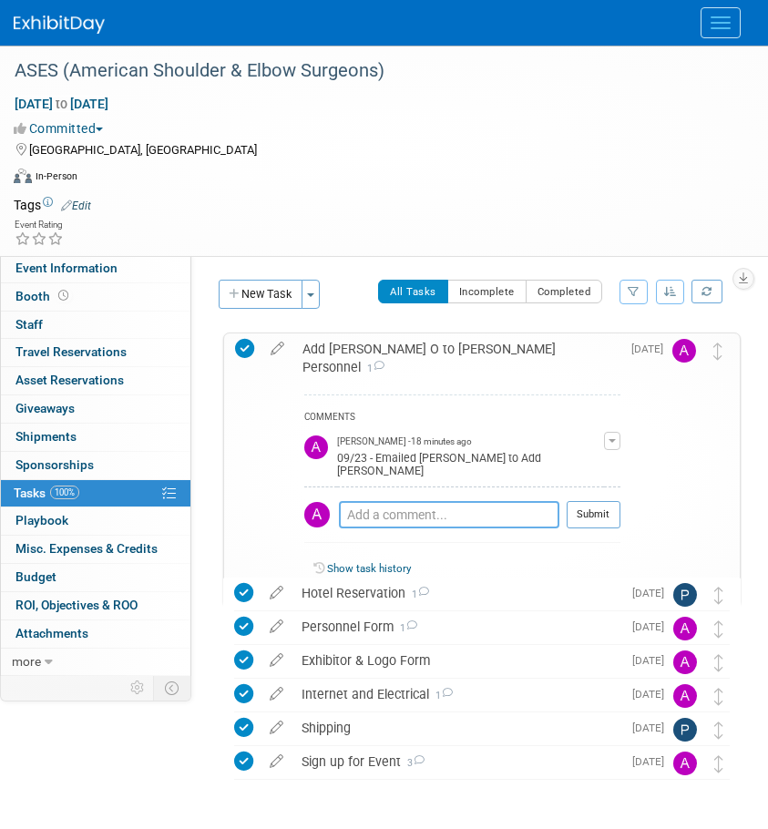
click at [356, 501] on textarea at bounding box center [449, 514] width 220 height 27
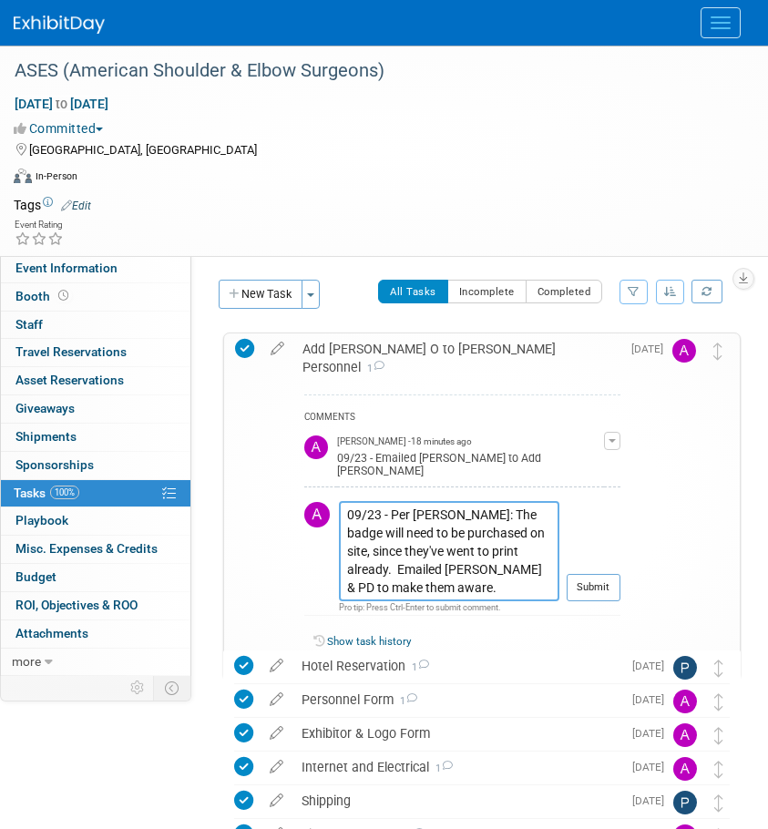
click at [419, 541] on textarea "09/23 - Per Angela: The badge will need to be purchased on site, since they've …" at bounding box center [449, 551] width 220 height 100
click at [453, 538] on textarea "09/23 - Per Angela: The badge will need to be purchased on site, since they've …" at bounding box center [449, 551] width 220 height 100
type textarea "09/23 - Per Angela: The badge will need to be purchased on site, since they've …"
click at [586, 574] on button "Submit" at bounding box center [594, 587] width 54 height 27
